Goal: Task Accomplishment & Management: Use online tool/utility

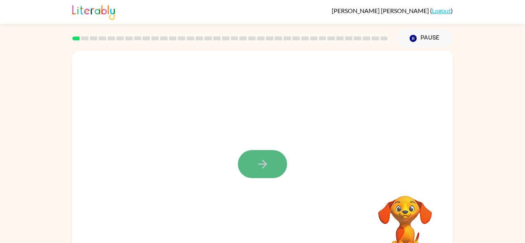
click at [275, 159] on button "button" at bounding box center [262, 164] width 49 height 28
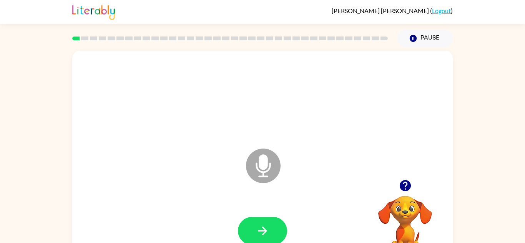
click at [275, 159] on icon at bounding box center [263, 166] width 35 height 35
click at [273, 228] on button "button" at bounding box center [262, 231] width 49 height 28
click at [264, 235] on icon "button" at bounding box center [262, 231] width 13 height 13
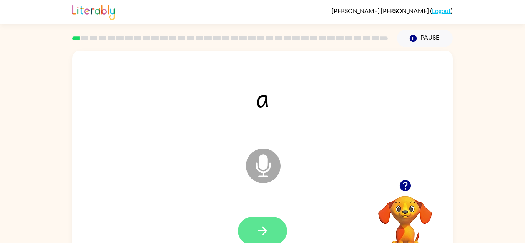
click at [269, 221] on button "button" at bounding box center [262, 231] width 49 height 28
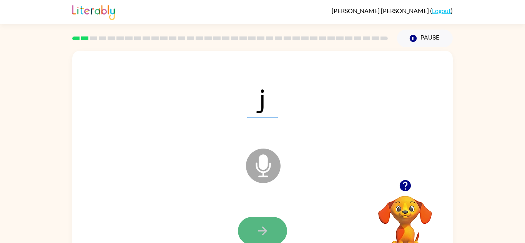
click at [269, 221] on button "button" at bounding box center [262, 231] width 49 height 28
click at [270, 222] on button "button" at bounding box center [262, 231] width 49 height 28
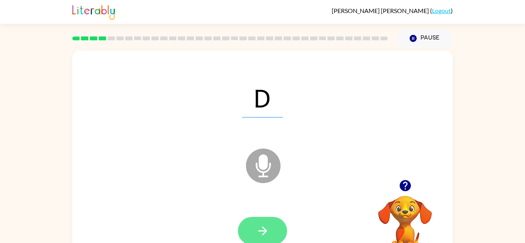
click at [270, 222] on button "button" at bounding box center [262, 231] width 49 height 28
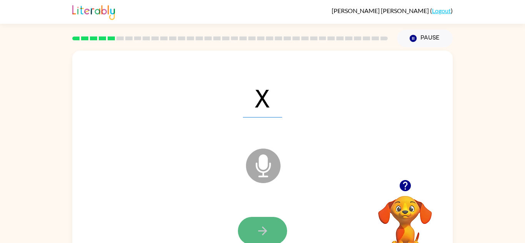
click at [270, 222] on button "button" at bounding box center [262, 231] width 49 height 28
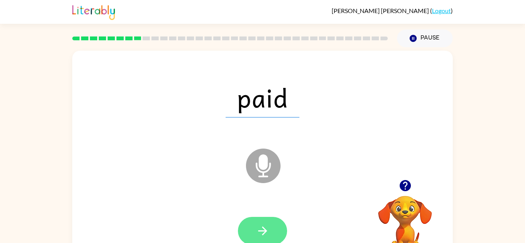
click at [269, 226] on button "button" at bounding box center [262, 231] width 49 height 28
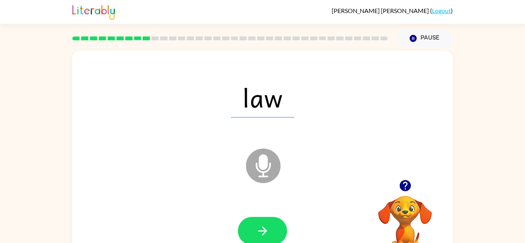
click at [269, 226] on button "button" at bounding box center [262, 231] width 49 height 28
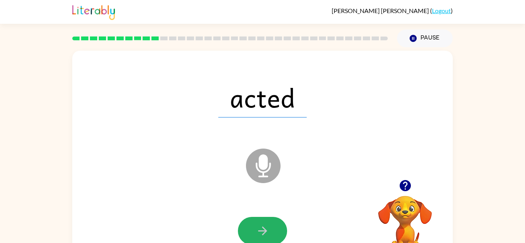
click at [269, 226] on button "button" at bounding box center [262, 231] width 49 height 28
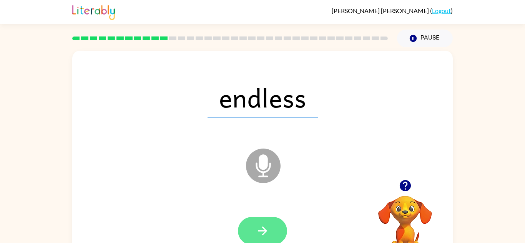
click at [270, 226] on button "button" at bounding box center [262, 231] width 49 height 28
click at [270, 226] on div at bounding box center [262, 231] width 49 height 28
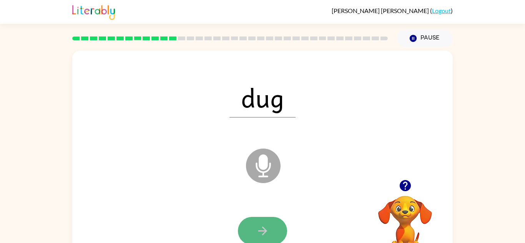
click at [268, 229] on icon "button" at bounding box center [262, 231] width 13 height 13
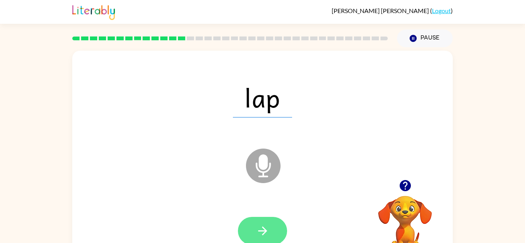
click at [268, 230] on icon "button" at bounding box center [262, 231] width 13 height 13
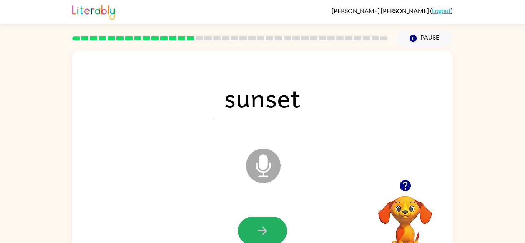
click at [268, 230] on icon "button" at bounding box center [262, 231] width 13 height 13
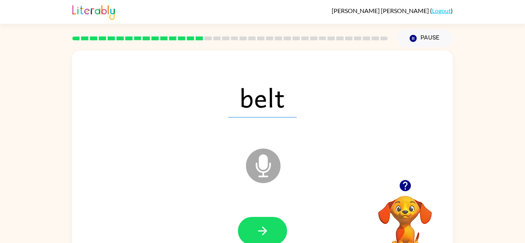
click at [268, 230] on icon "button" at bounding box center [262, 231] width 13 height 13
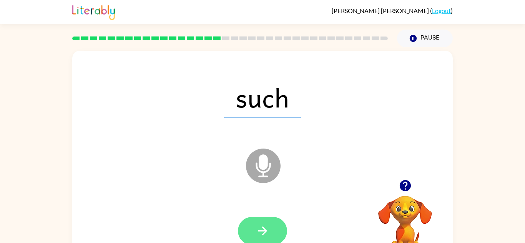
click at [269, 231] on icon "button" at bounding box center [262, 231] width 13 height 13
click at [269, 231] on button "button" at bounding box center [262, 231] width 49 height 28
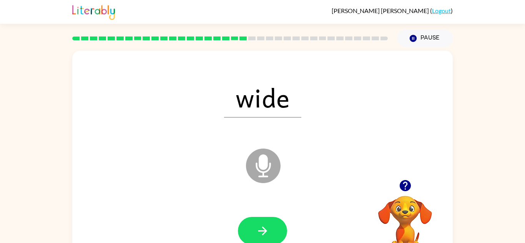
click at [269, 231] on button "button" at bounding box center [262, 231] width 49 height 28
click at [288, 228] on div at bounding box center [262, 231] width 365 height 63
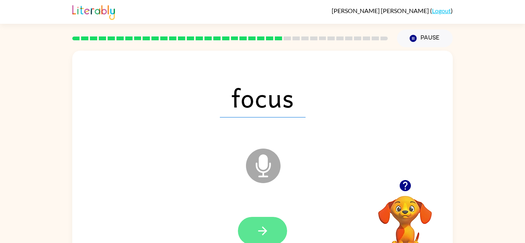
click at [244, 226] on button "button" at bounding box center [262, 231] width 49 height 28
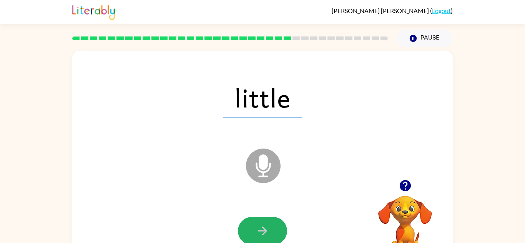
click at [244, 226] on button "button" at bounding box center [262, 231] width 49 height 28
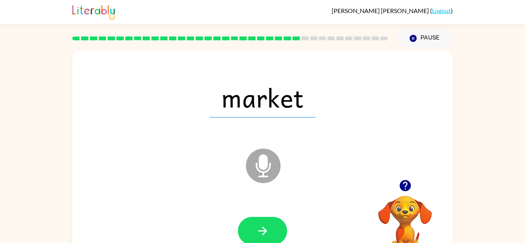
click at [244, 226] on button "button" at bounding box center [262, 231] width 49 height 28
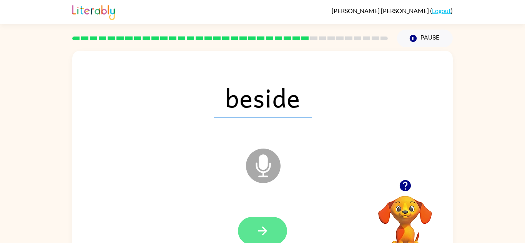
click at [262, 238] on button "button" at bounding box center [262, 231] width 49 height 28
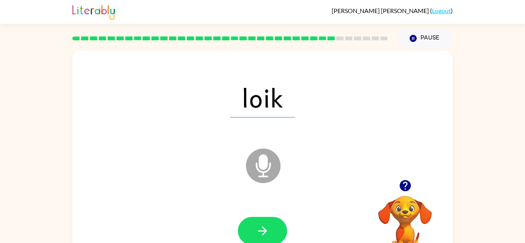
click at [262, 238] on button "button" at bounding box center [262, 231] width 49 height 28
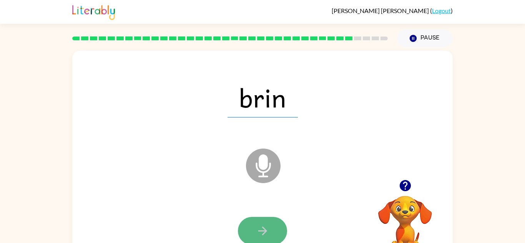
click at [263, 238] on button "button" at bounding box center [262, 231] width 49 height 28
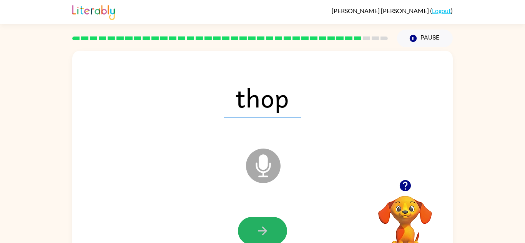
click at [263, 238] on button "button" at bounding box center [262, 231] width 49 height 28
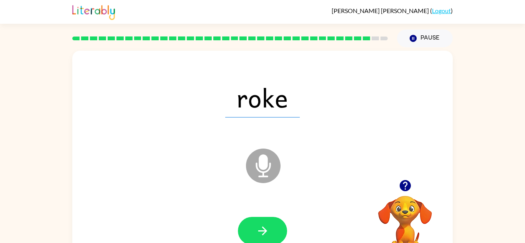
click at [263, 238] on button "button" at bounding box center [262, 231] width 49 height 28
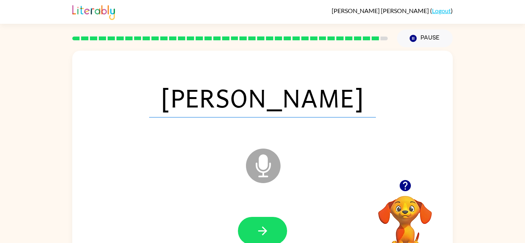
click at [263, 238] on button "button" at bounding box center [262, 231] width 49 height 28
